Goal: Transaction & Acquisition: Purchase product/service

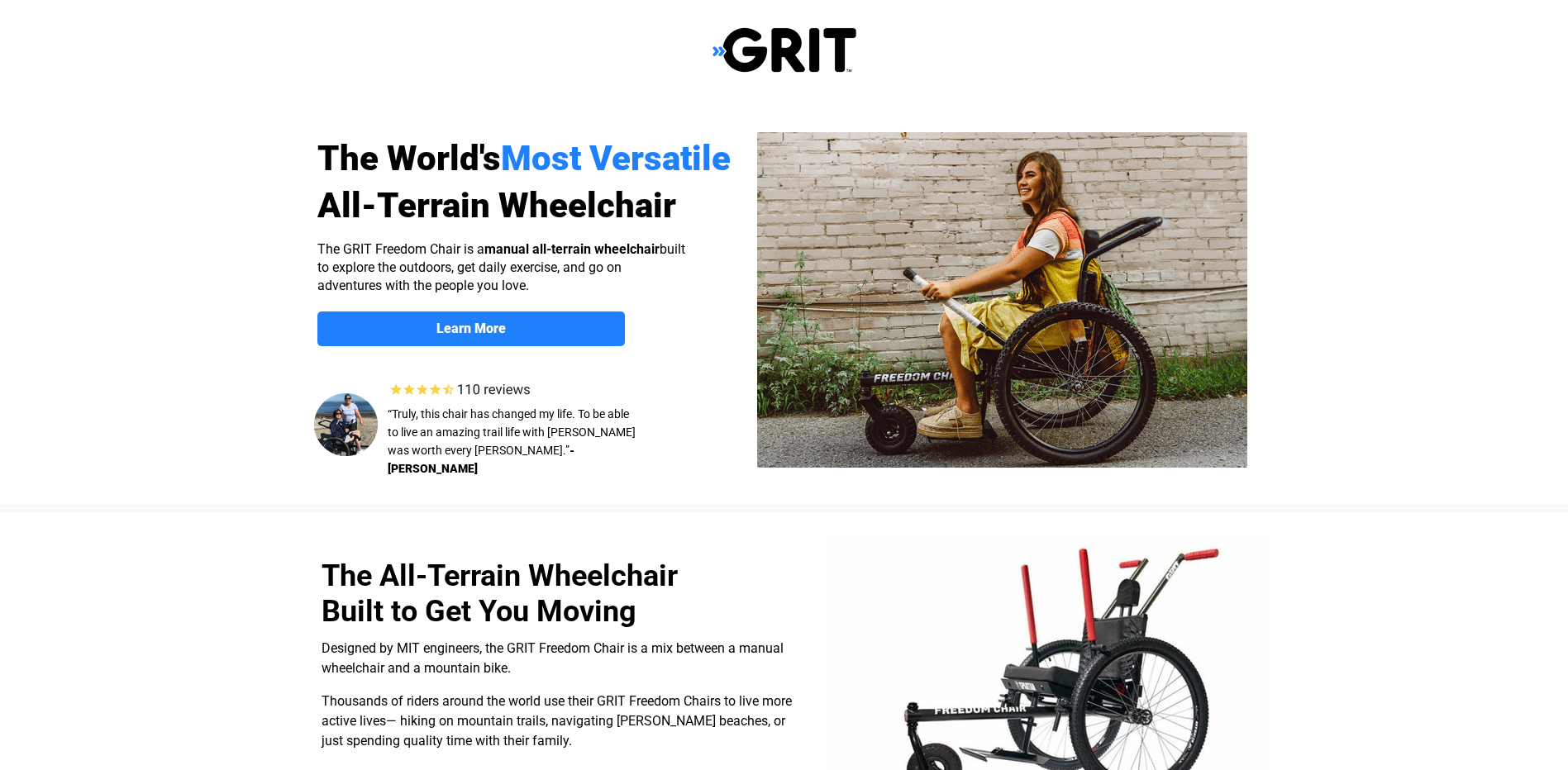
select select "US"
click at [568, 342] on link "Learn More" at bounding box center [471, 329] width 307 height 35
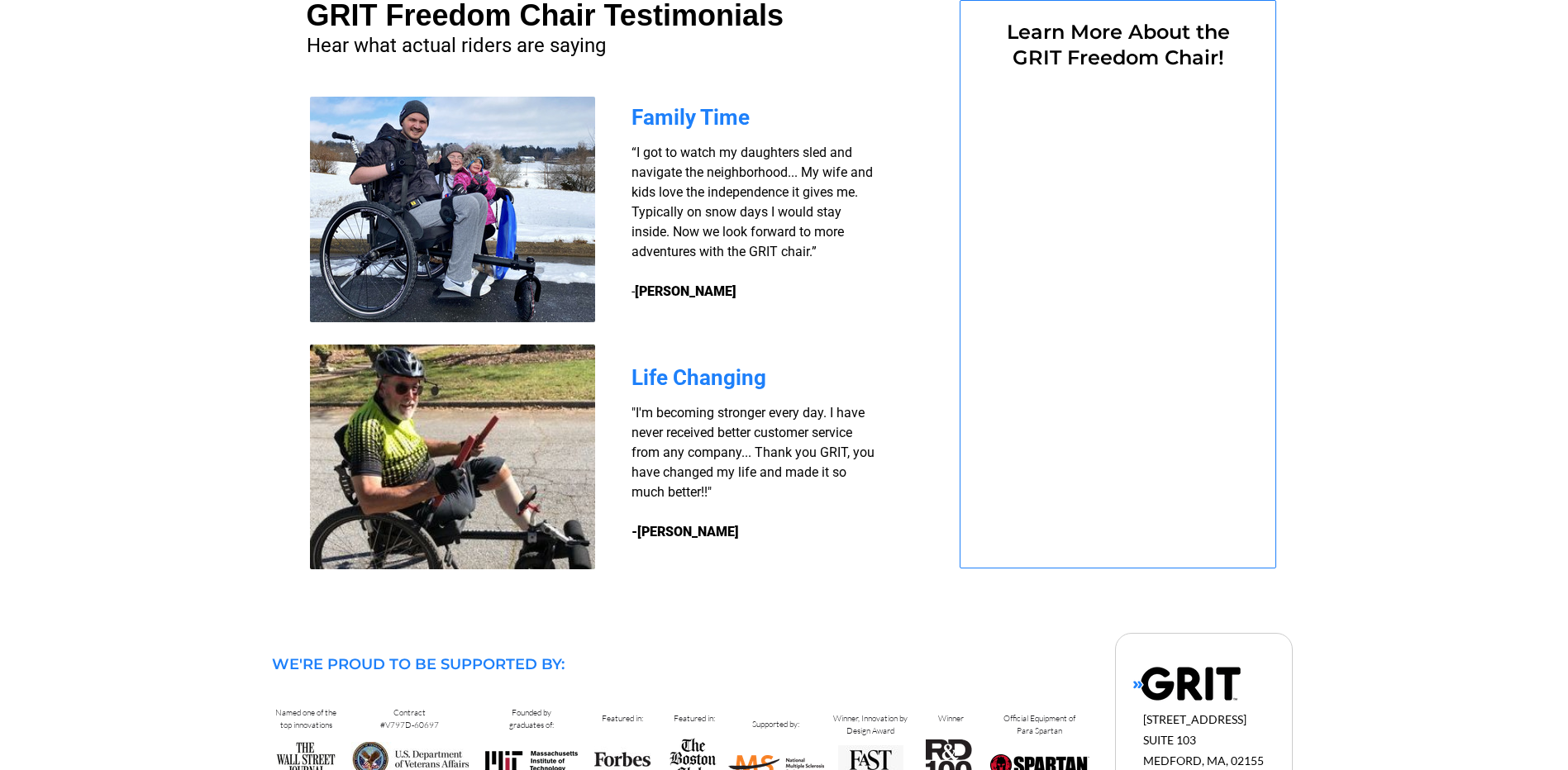
select select "US"
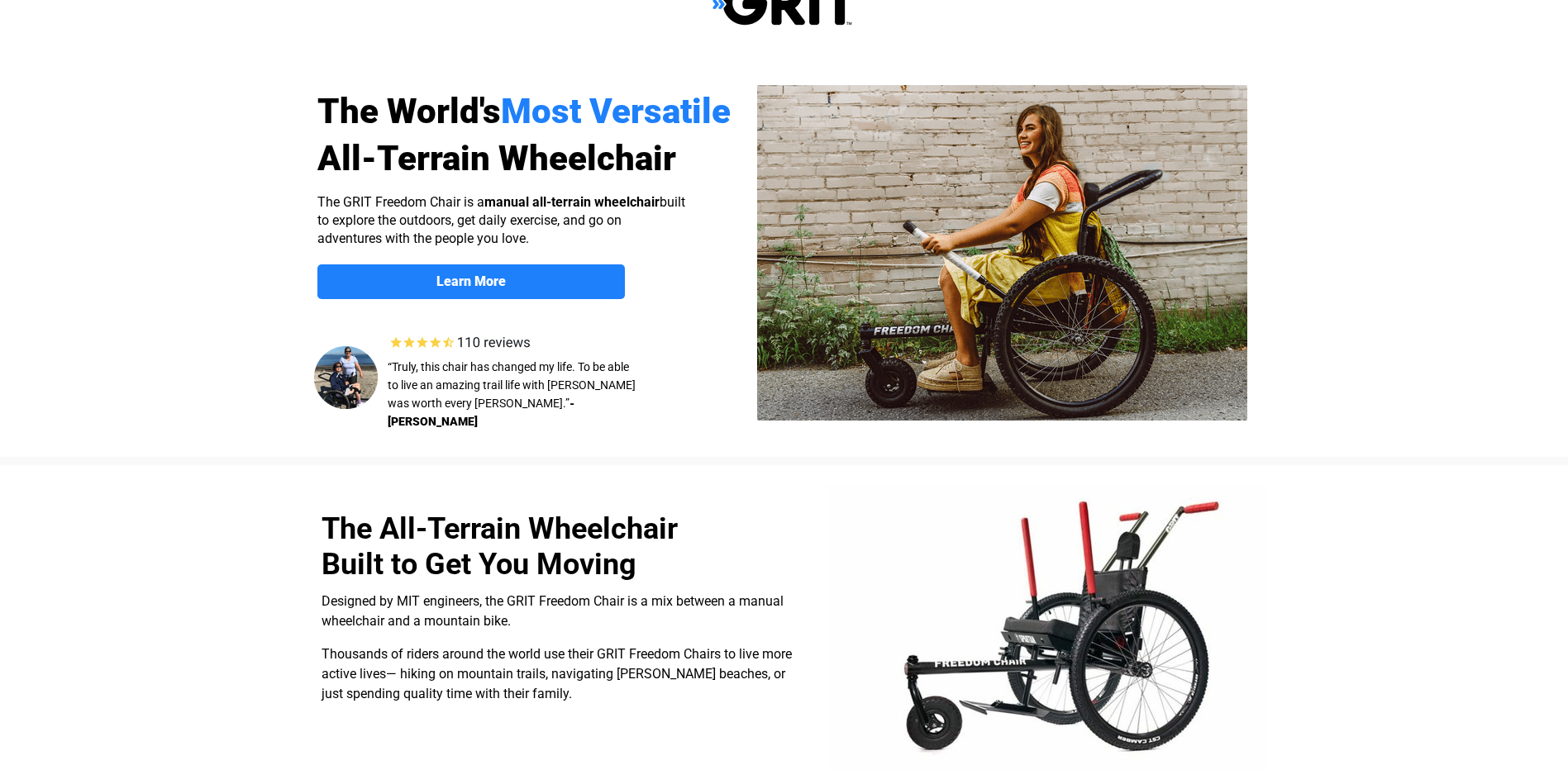
scroll to position [0, 0]
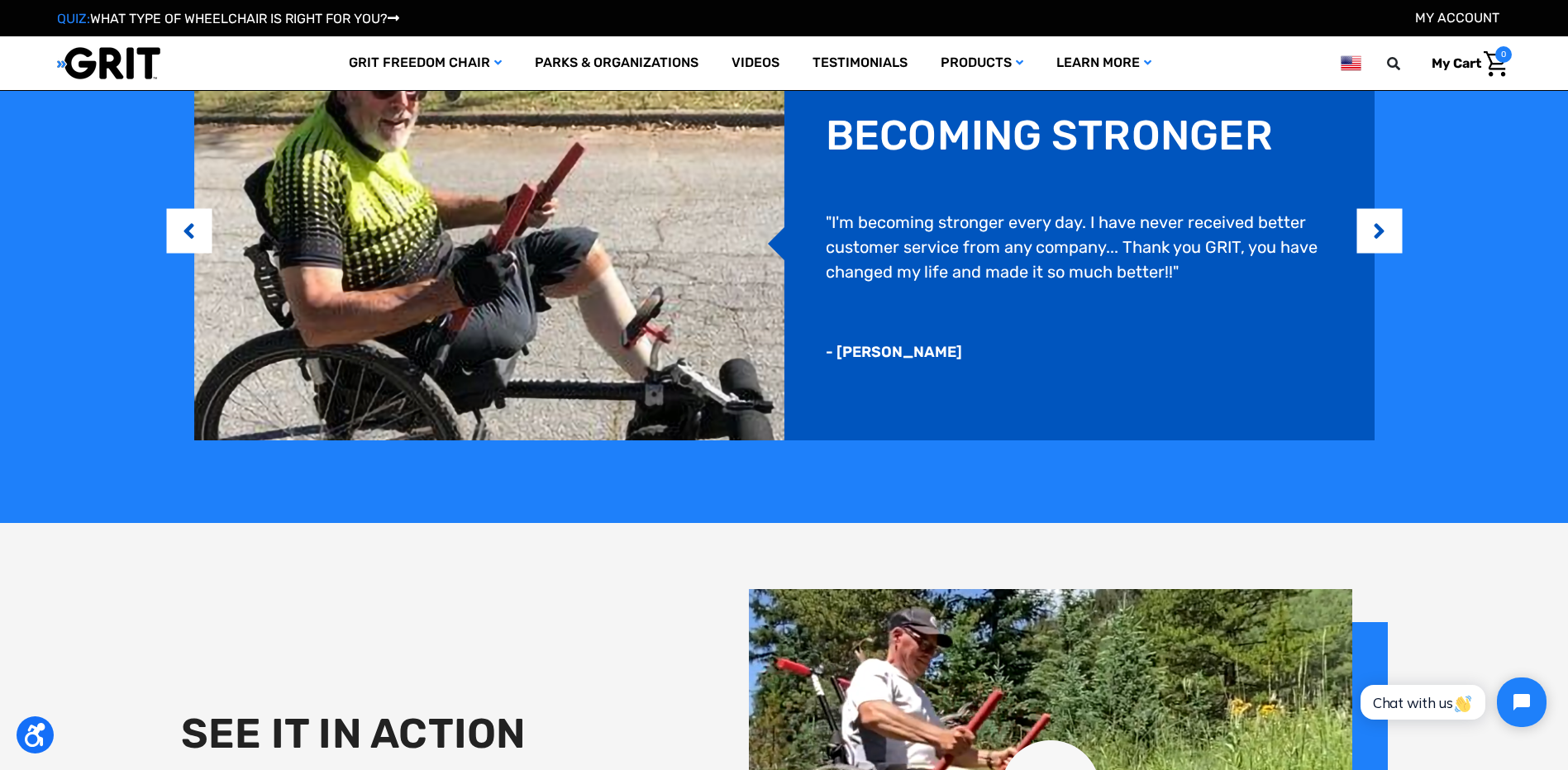
scroll to position [2094, 0]
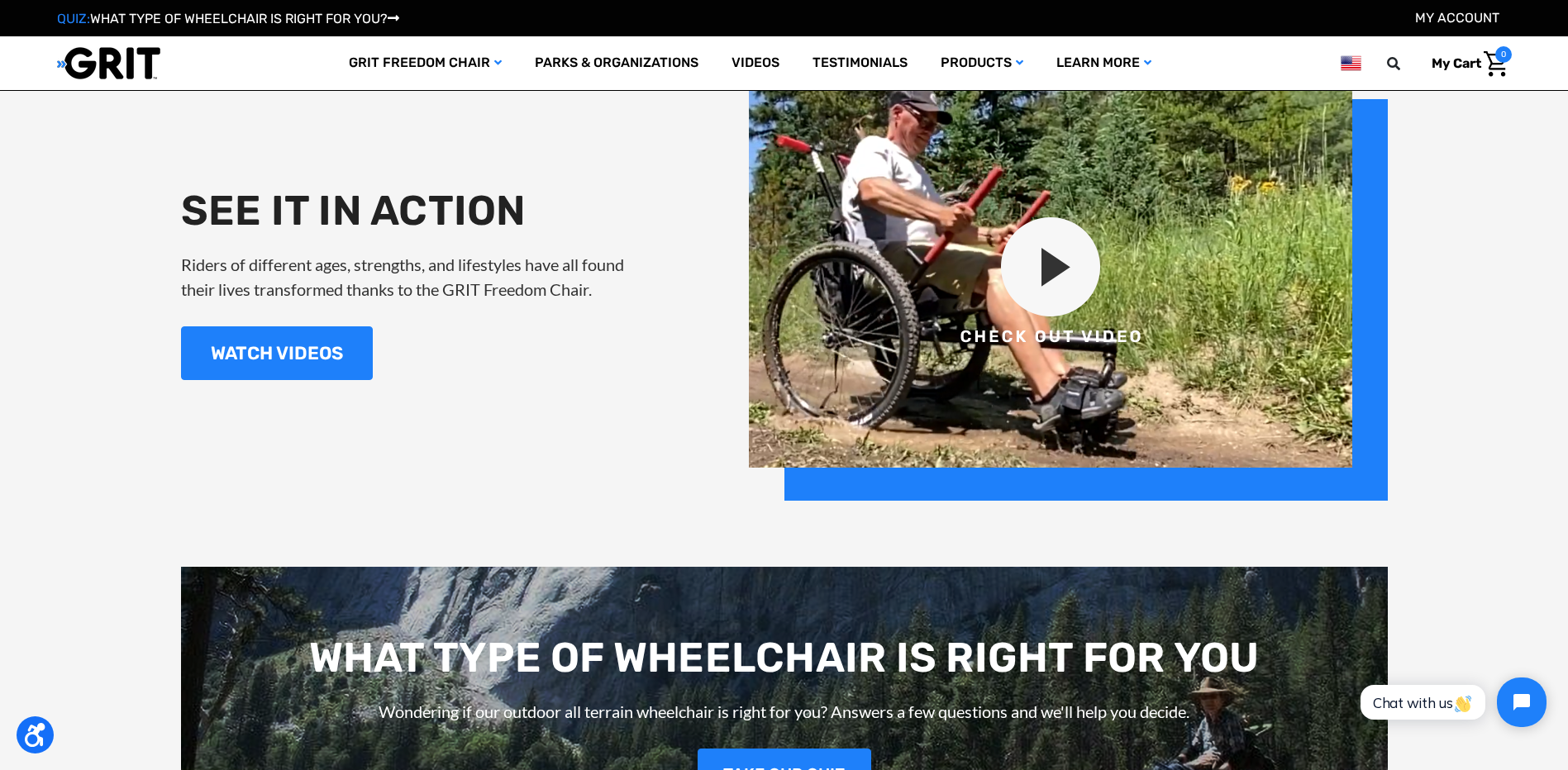
click at [1020, 328] on img at bounding box center [1068, 284] width 639 height 435
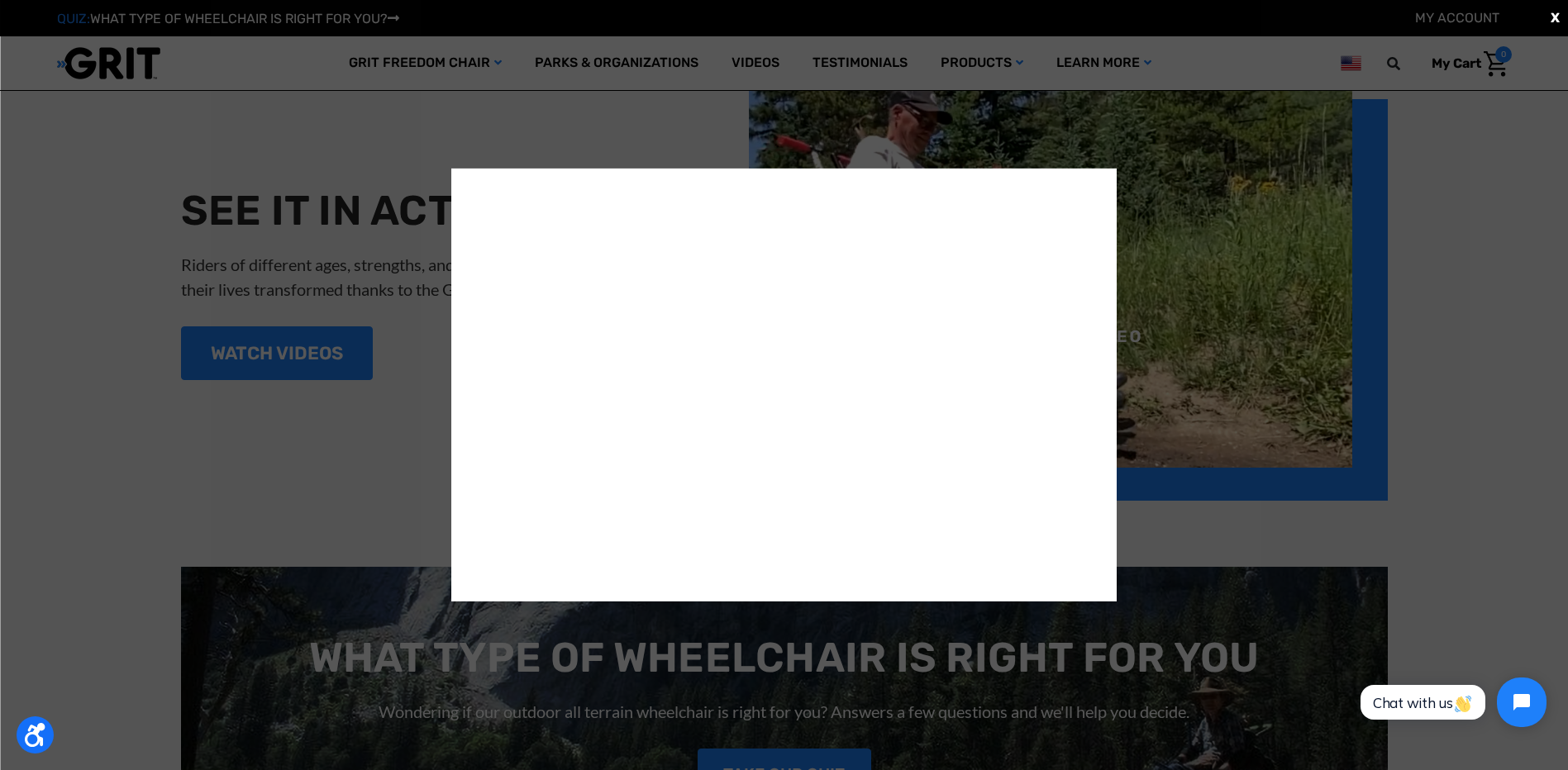
click at [1171, 536] on div "X" at bounding box center [784, 385] width 1568 height 770
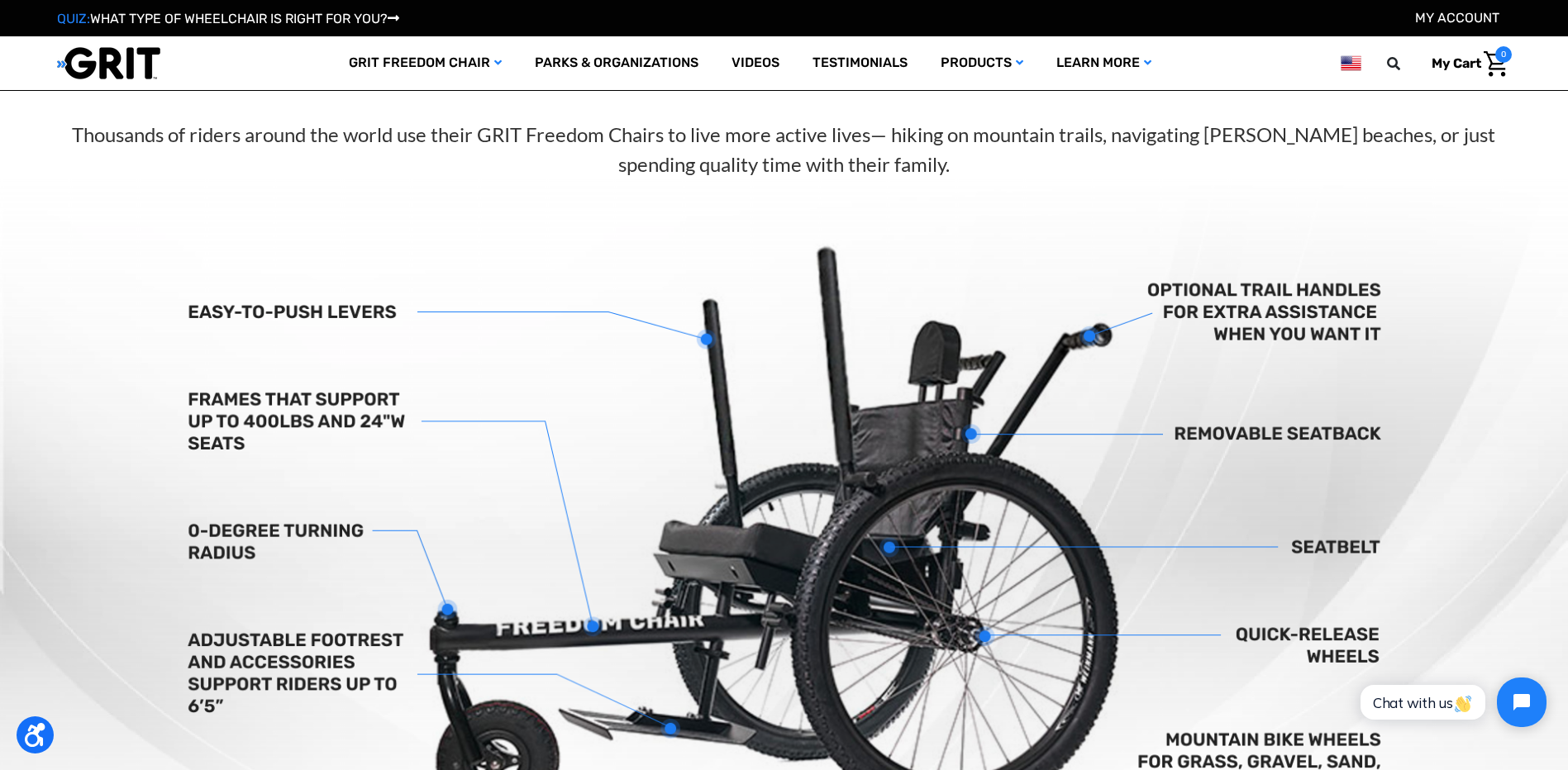
scroll to position [0, 0]
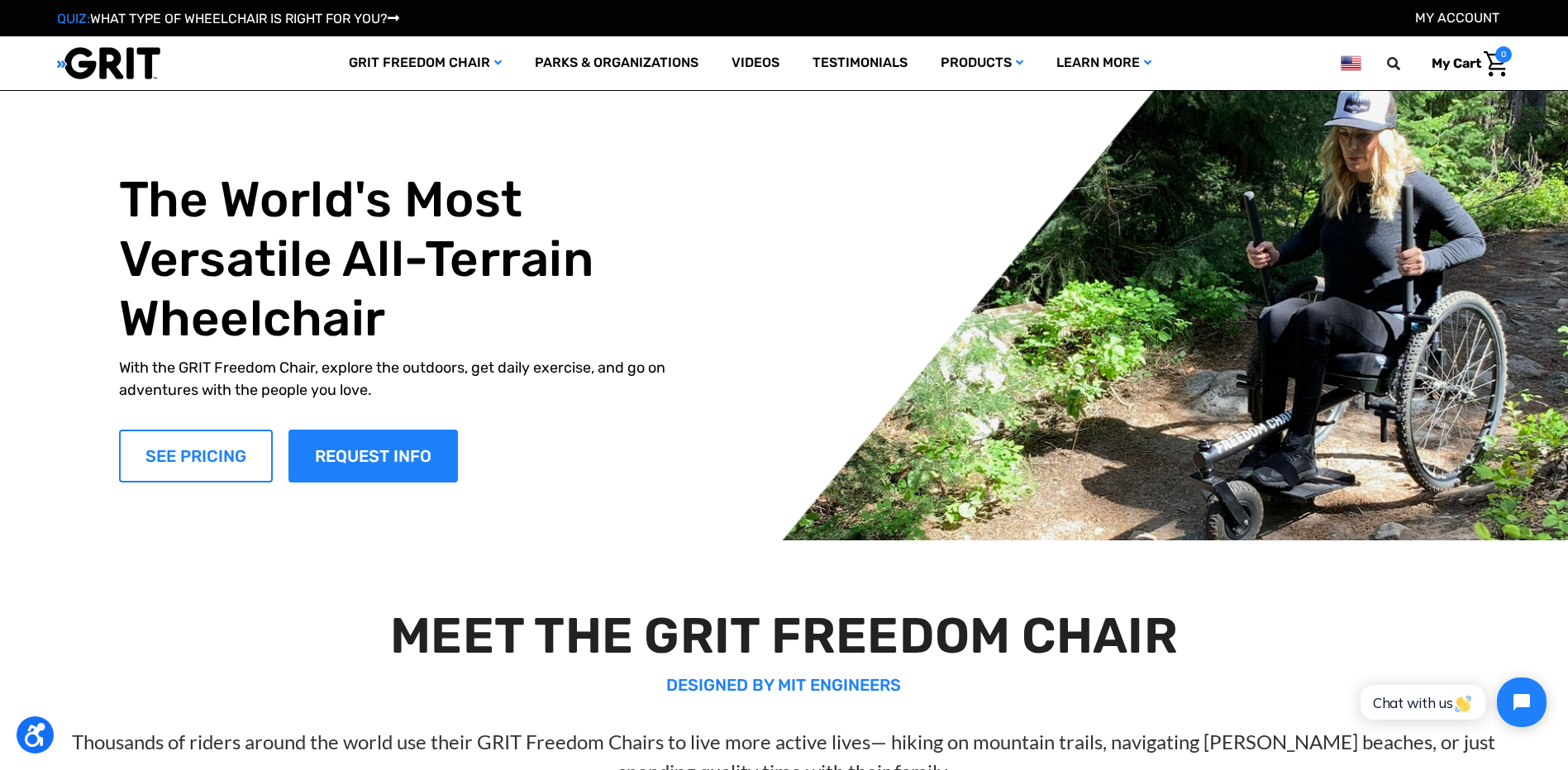
click at [206, 460] on link "SEE PRICING" at bounding box center [195, 456] width 154 height 53
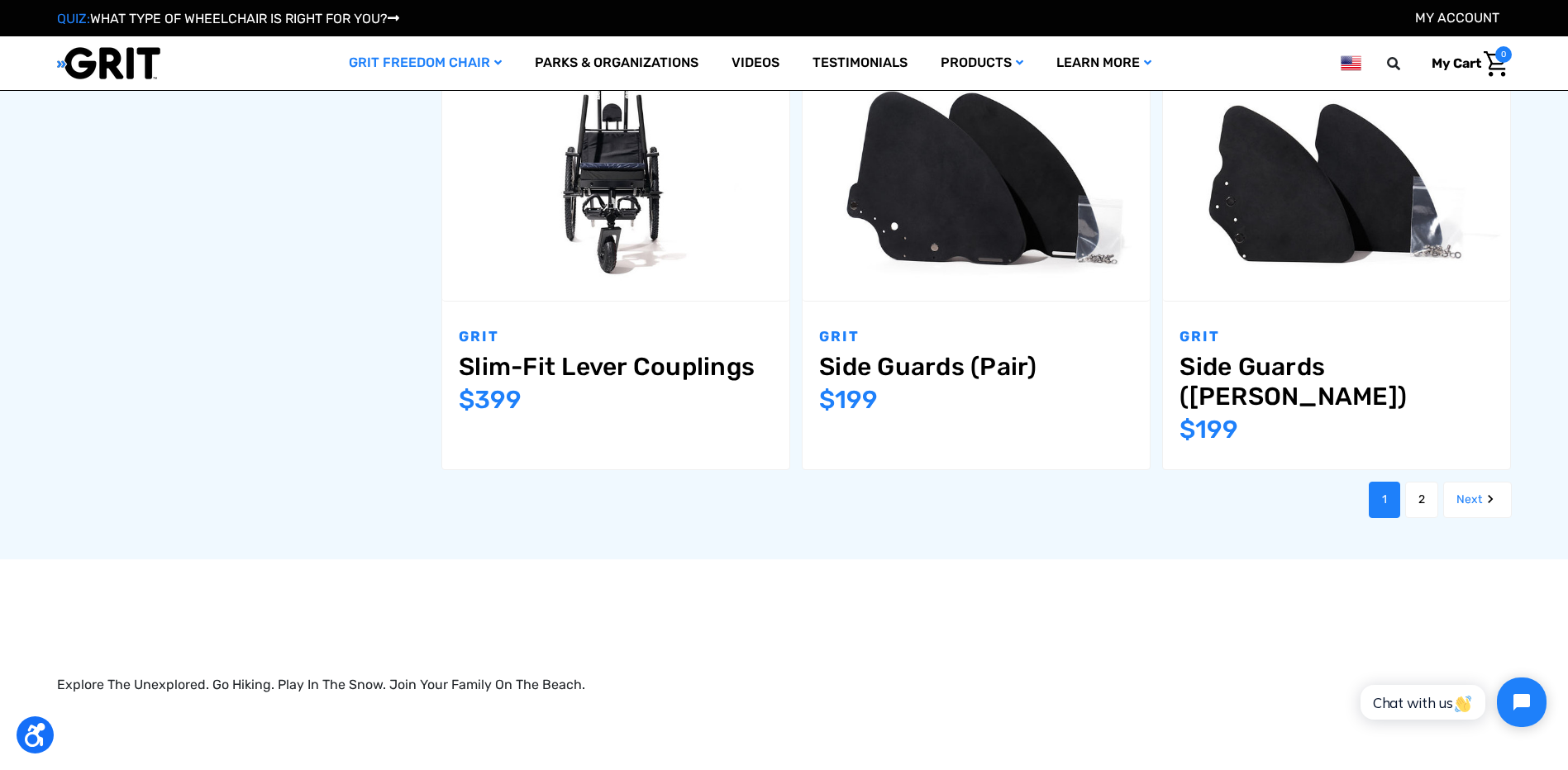
scroll to position [2617, 0]
